Goal: Book appointment/travel/reservation

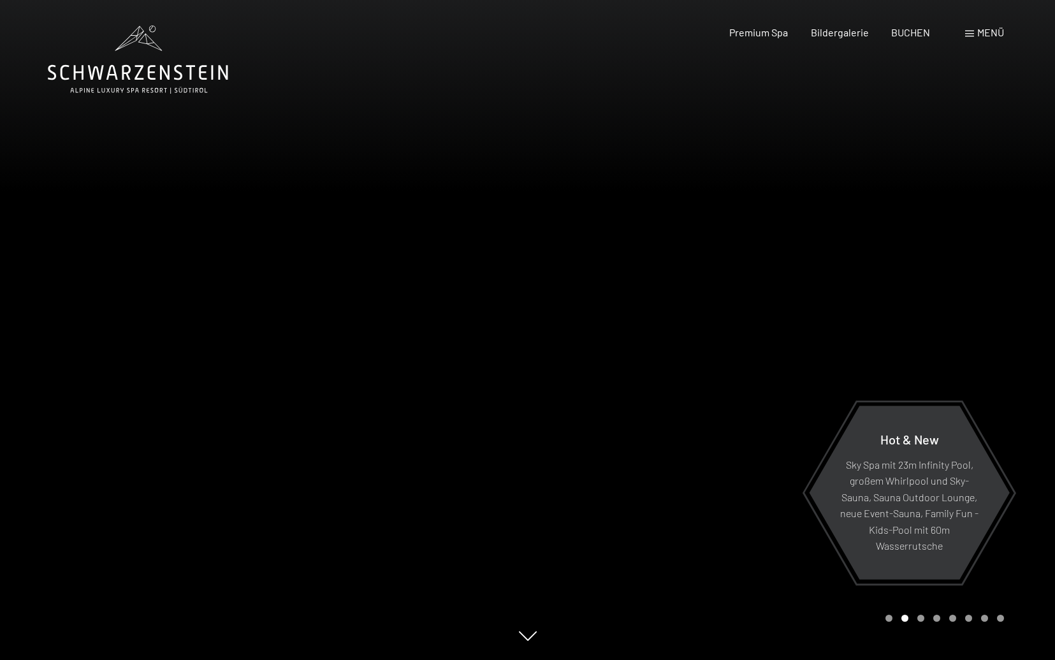
click at [982, 33] on span "Menü" at bounding box center [990, 32] width 27 height 12
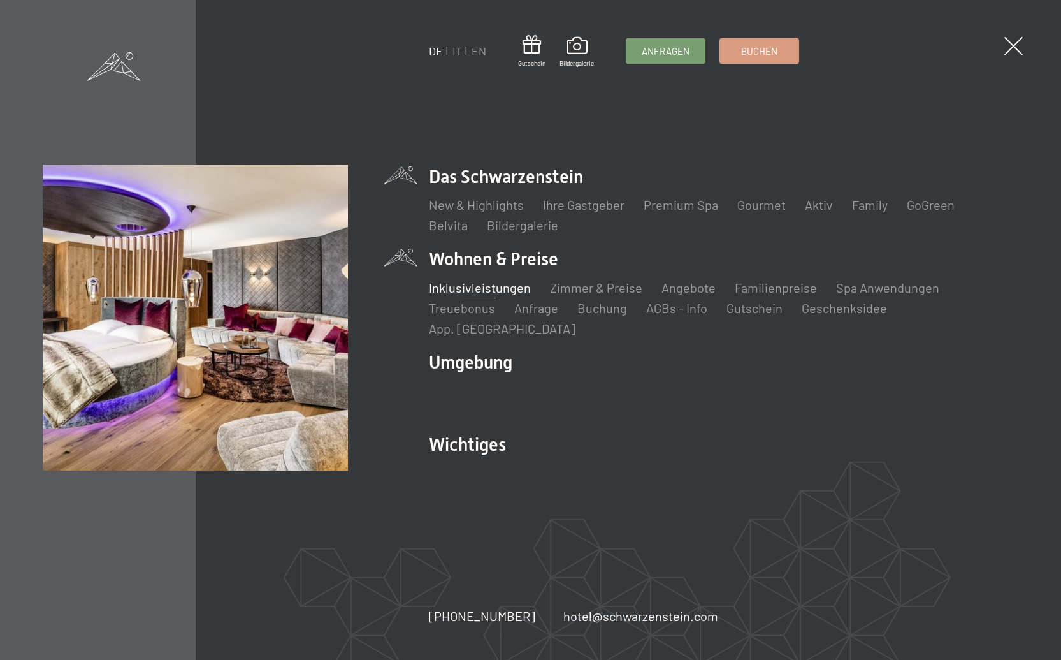
click at [493, 295] on link "Inklusivleistungen" at bounding box center [480, 287] width 102 height 15
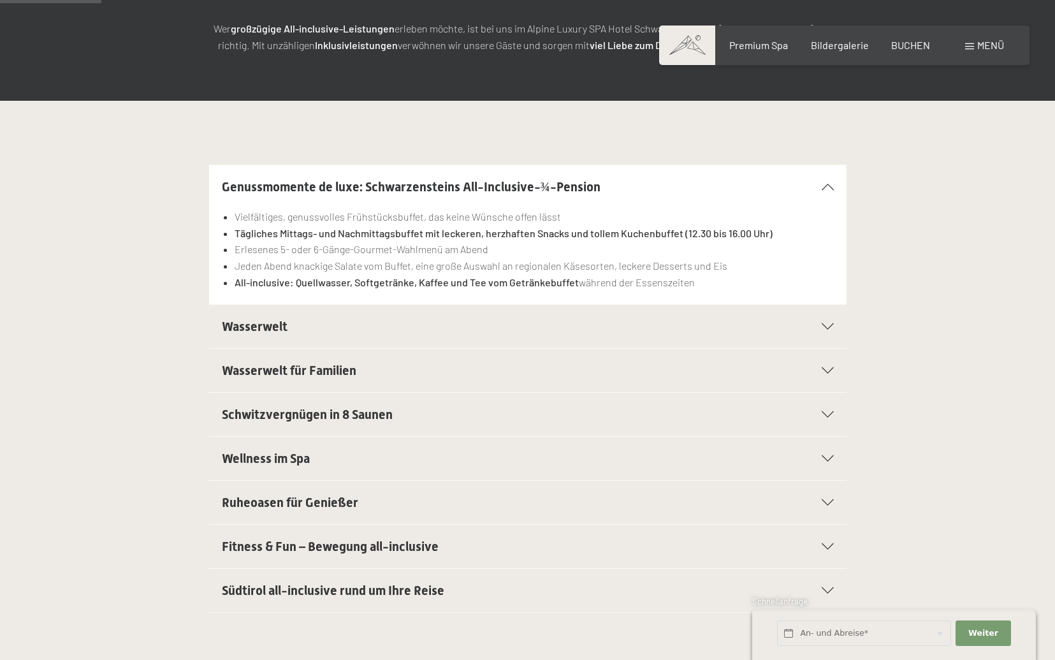
scroll to position [246, 0]
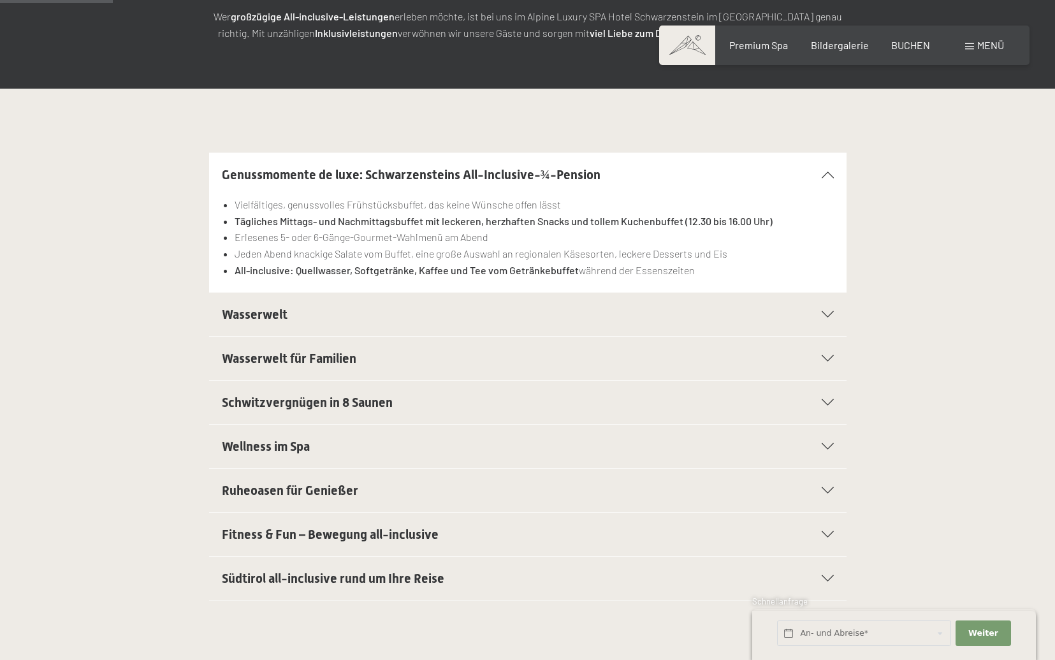
drag, startPoint x: 381, startPoint y: 275, endPoint x: 331, endPoint y: 242, distance: 59.4
click at [332, 243] on ul "Vielfältiges, genussvolles Frühstücksbuffet, das keine Wünsche offen lässt Tägl…" at bounding box center [528, 237] width 612 height 82
drag, startPoint x: 333, startPoint y: 259, endPoint x: 345, endPoint y: 275, distance: 20.0
click at [345, 275] on div "Vielfältiges, genussvolles Frühstücksbuffet, das keine Wünsche offen lässt Tägl…" at bounding box center [528, 245] width 612 height 98
drag, startPoint x: 400, startPoint y: 278, endPoint x: 365, endPoint y: 267, distance: 36.1
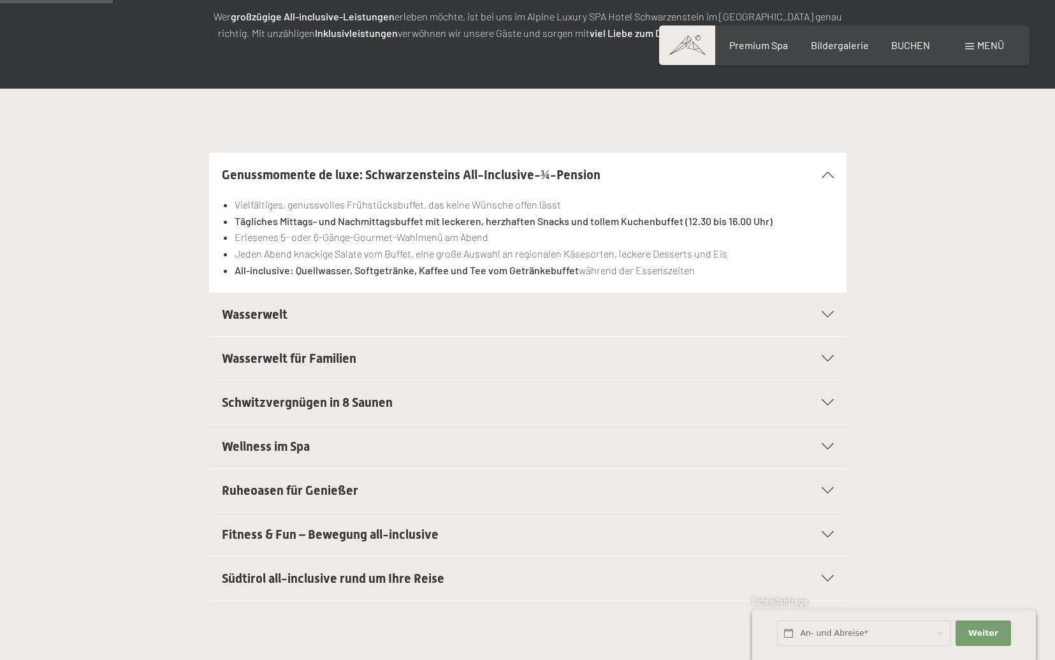
click at [365, 267] on div "Vielfältiges, genussvolles Frühstücksbuffet, das keine Wünsche offen lässt Tägl…" at bounding box center [528, 245] width 612 height 98
click at [365, 267] on strong "All-inclusive: Quellwasser, Softgetränke, Kaffee und Tee vom Getränkebuffet" at bounding box center [407, 270] width 344 height 12
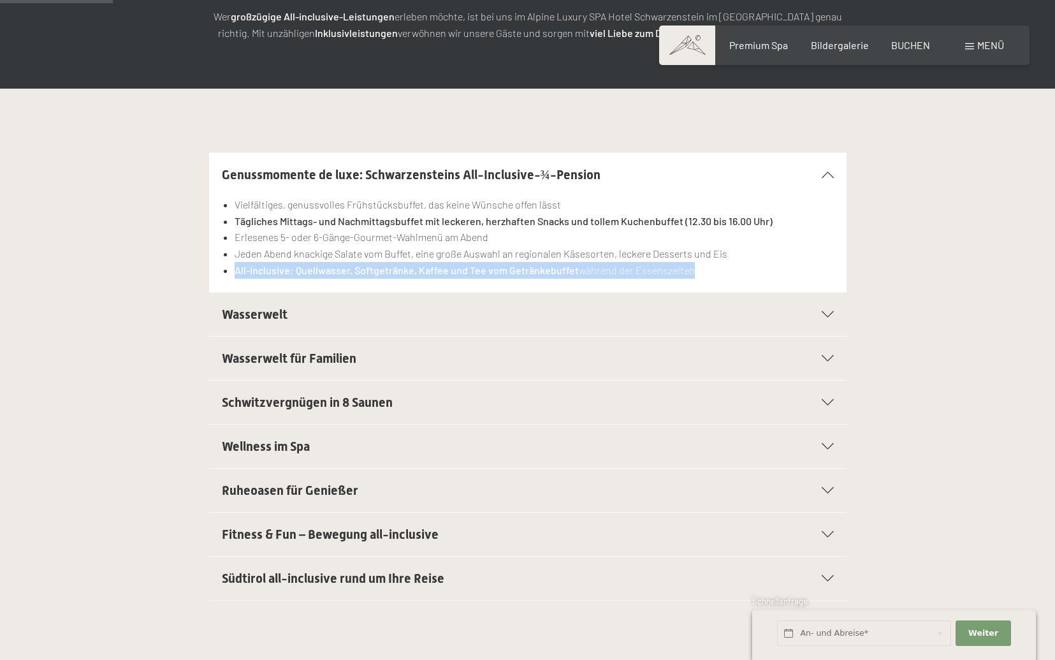
click at [365, 267] on strong "All-inclusive: Quellwasser, Softgetränke, Kaffee und Tee vom Getränkebuffet" at bounding box center [407, 270] width 344 height 12
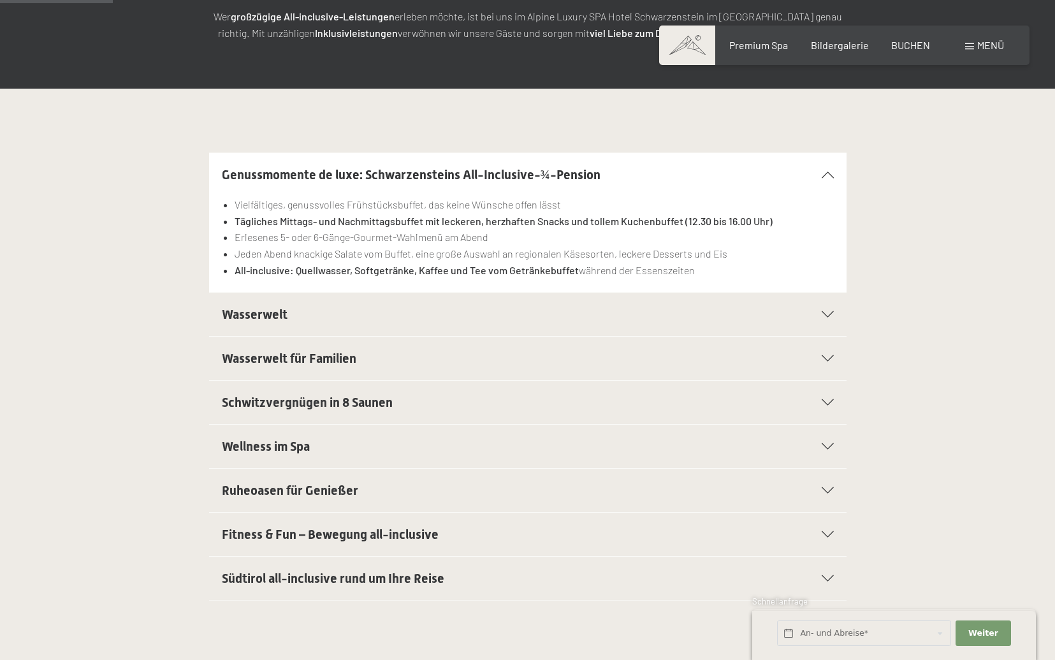
click at [424, 215] on strong "Tägliches Mittags- und Nachmittagsbuffet mit leckeren, herzhaften Snacks und to…" at bounding box center [504, 221] width 538 height 12
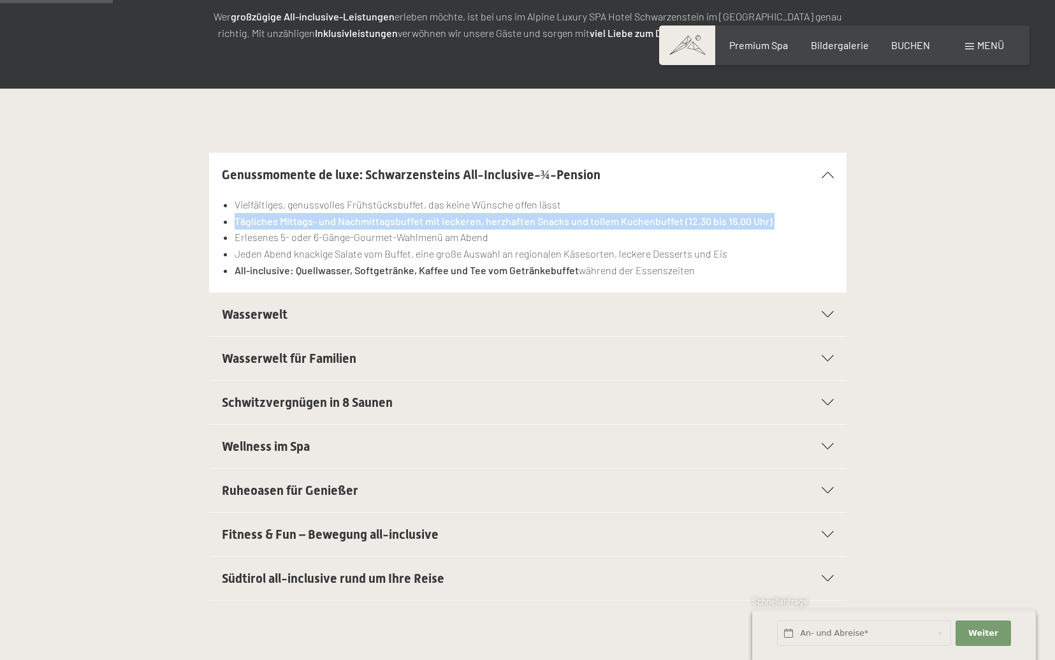
click at [424, 215] on strong "Tägliches Mittags- und Nachmittagsbuffet mit leckeren, herzhaften Snacks und to…" at bounding box center [504, 221] width 538 height 12
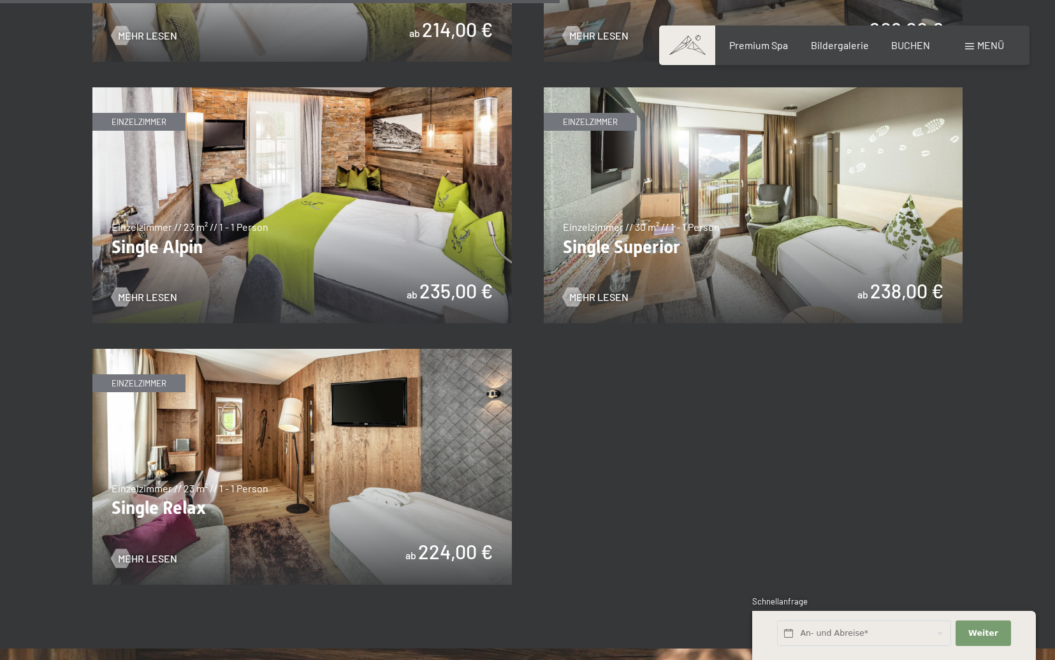
scroll to position [2087, 0]
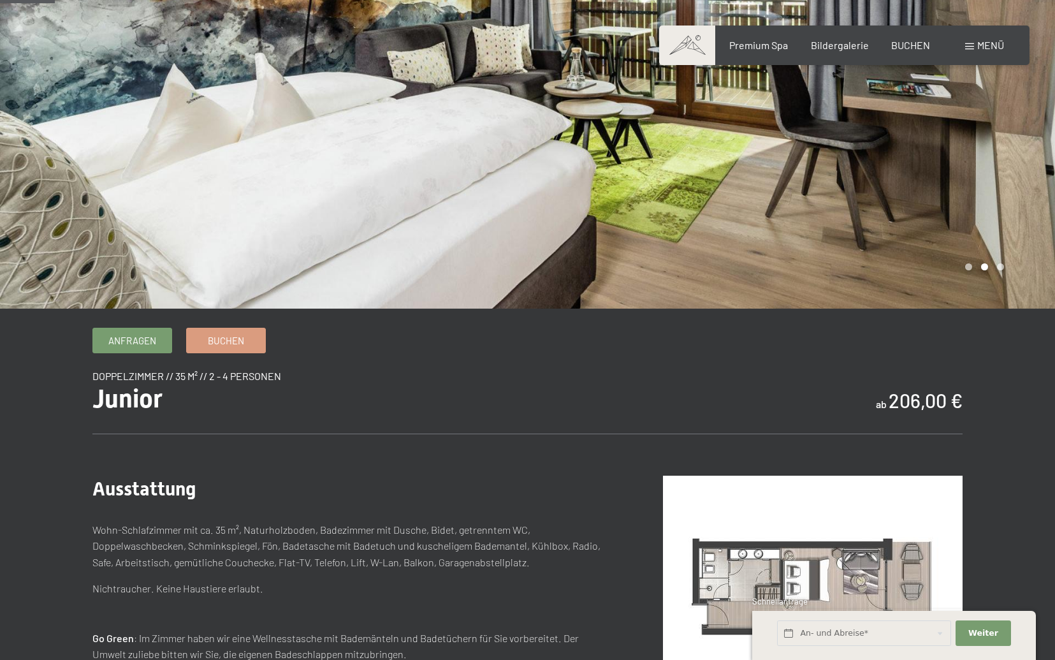
scroll to position [243, 0]
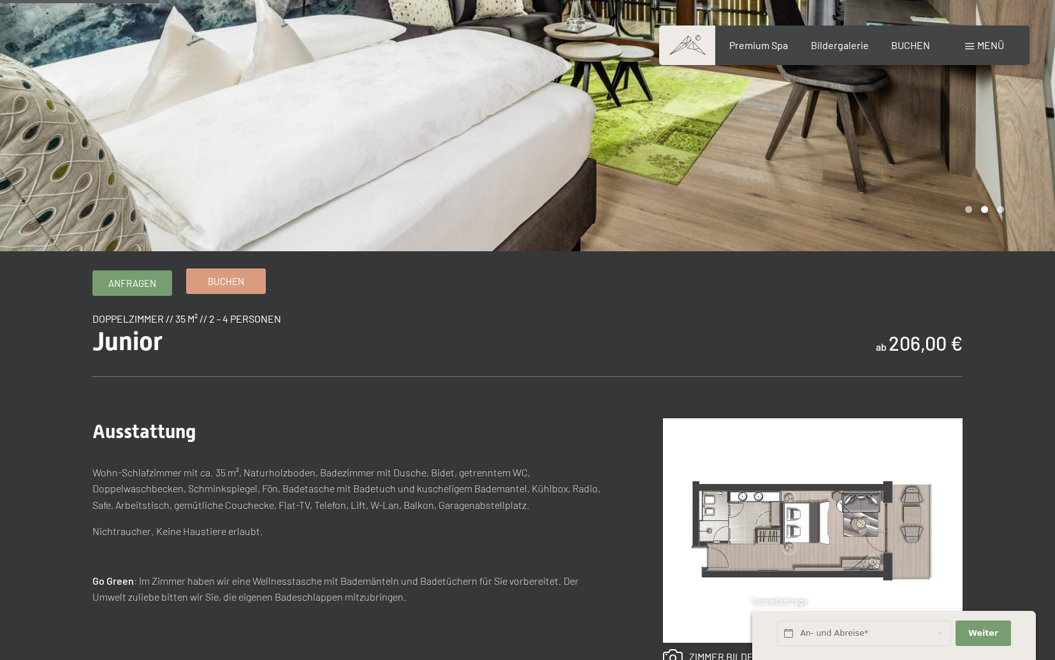
click at [242, 286] on span "Buchen" at bounding box center [226, 281] width 36 height 13
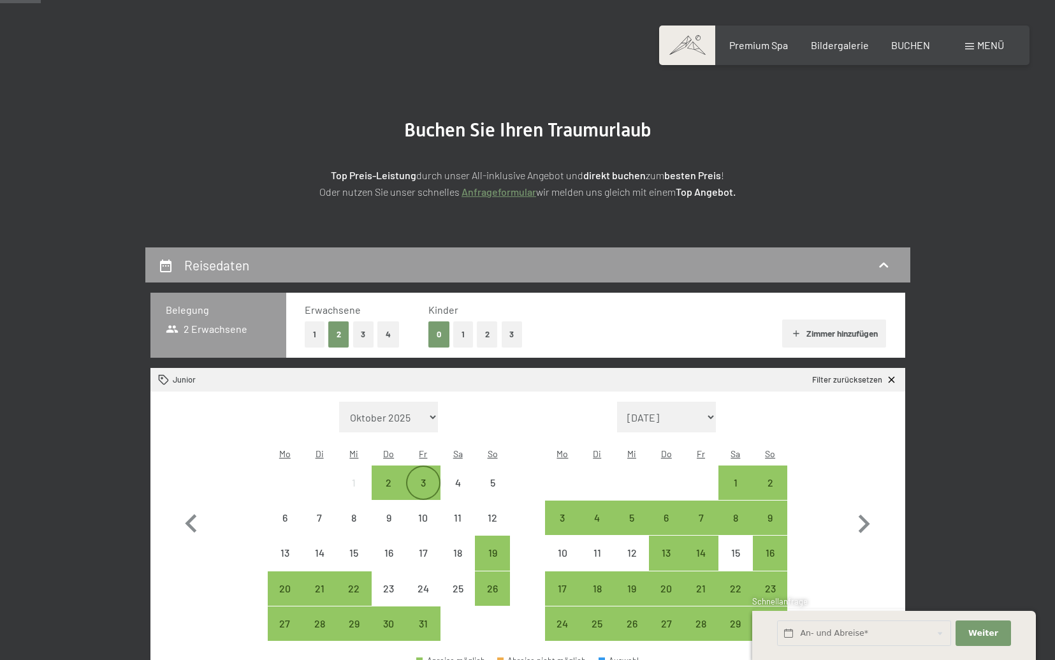
scroll to position [59, 0]
